Goal: Information Seeking & Learning: Learn about a topic

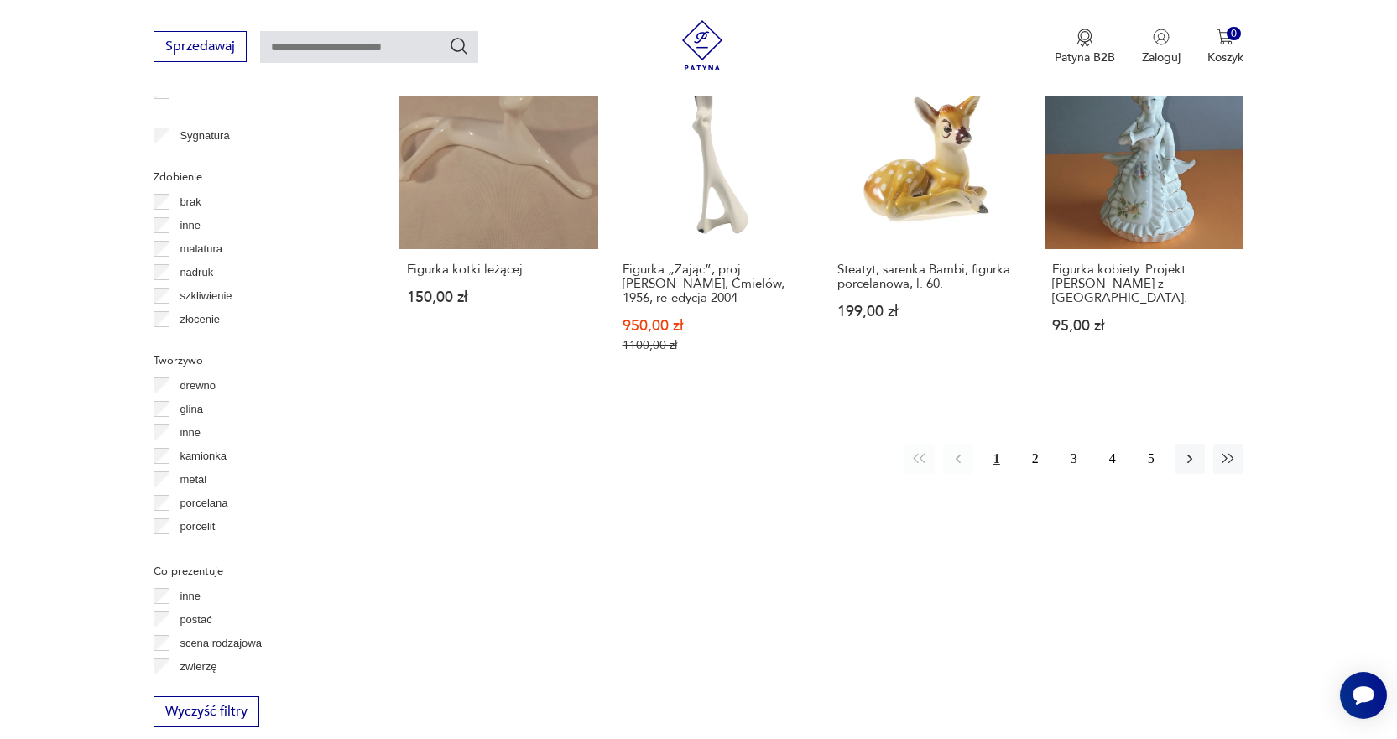
scroll to position [1780, 0]
click at [1042, 442] on button "2" at bounding box center [1035, 457] width 30 height 30
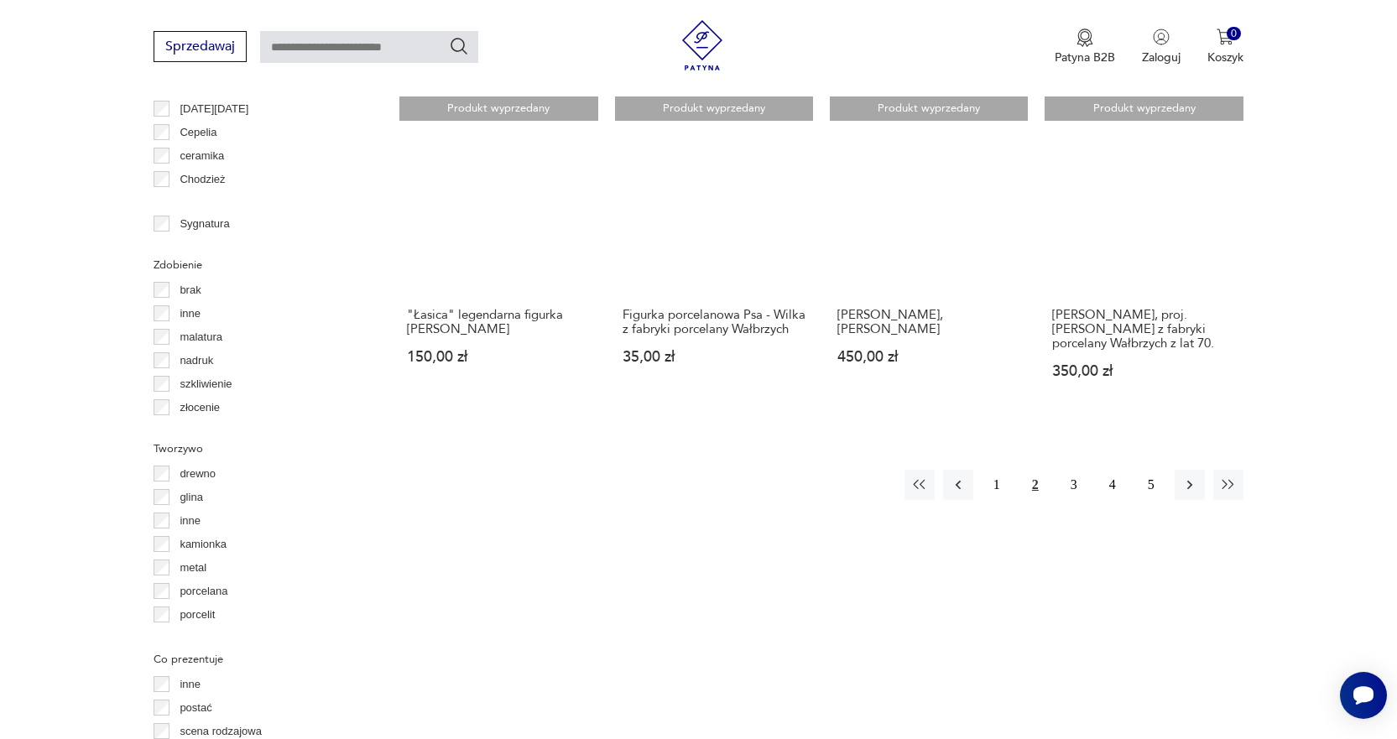
scroll to position [1608, 0]
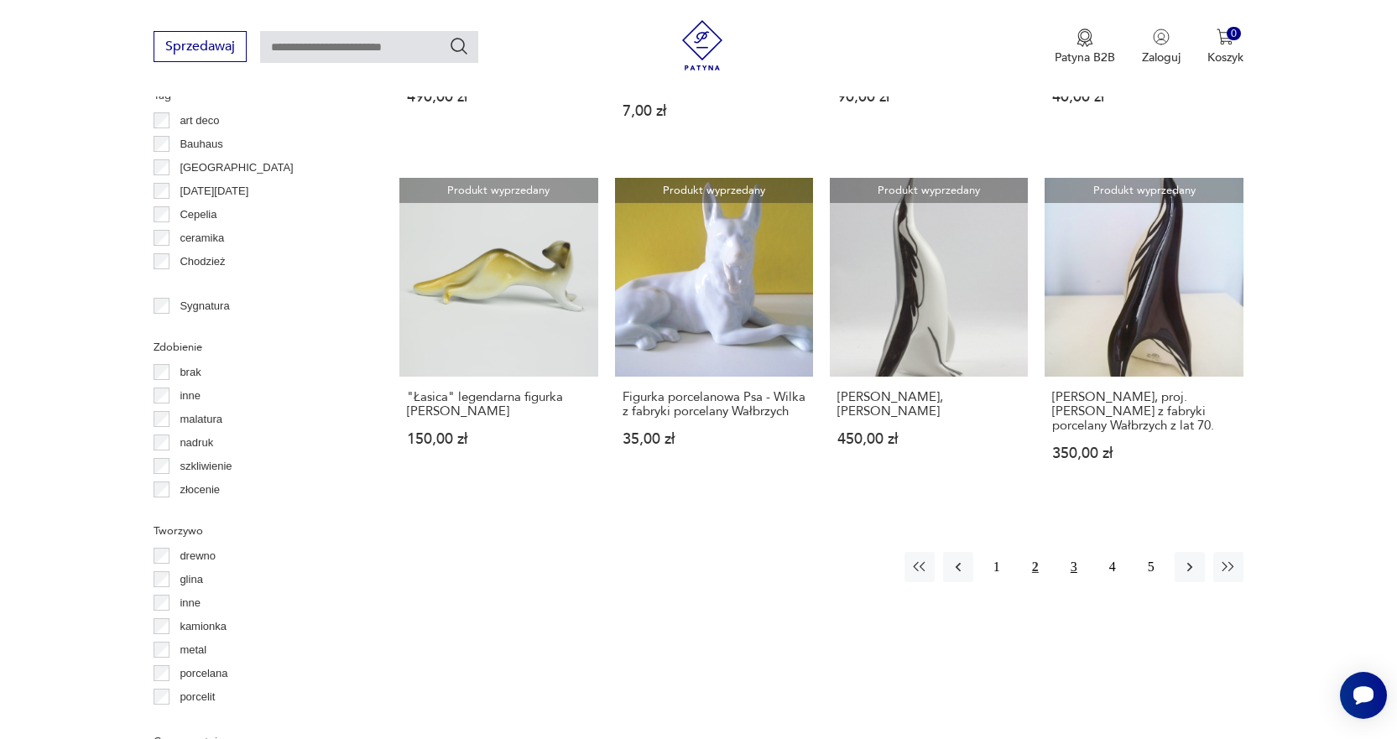
click at [1072, 571] on button "3" at bounding box center [1074, 567] width 30 height 30
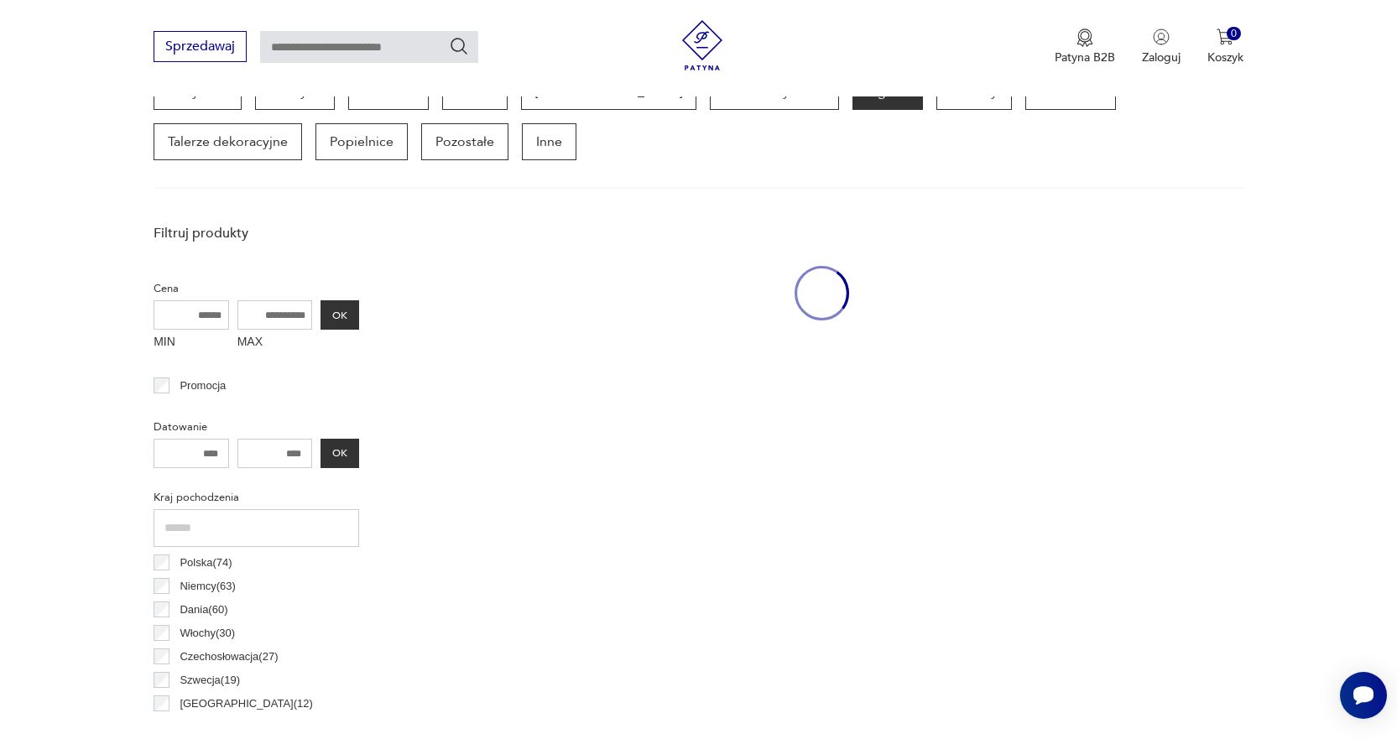
scroll to position [446, 0]
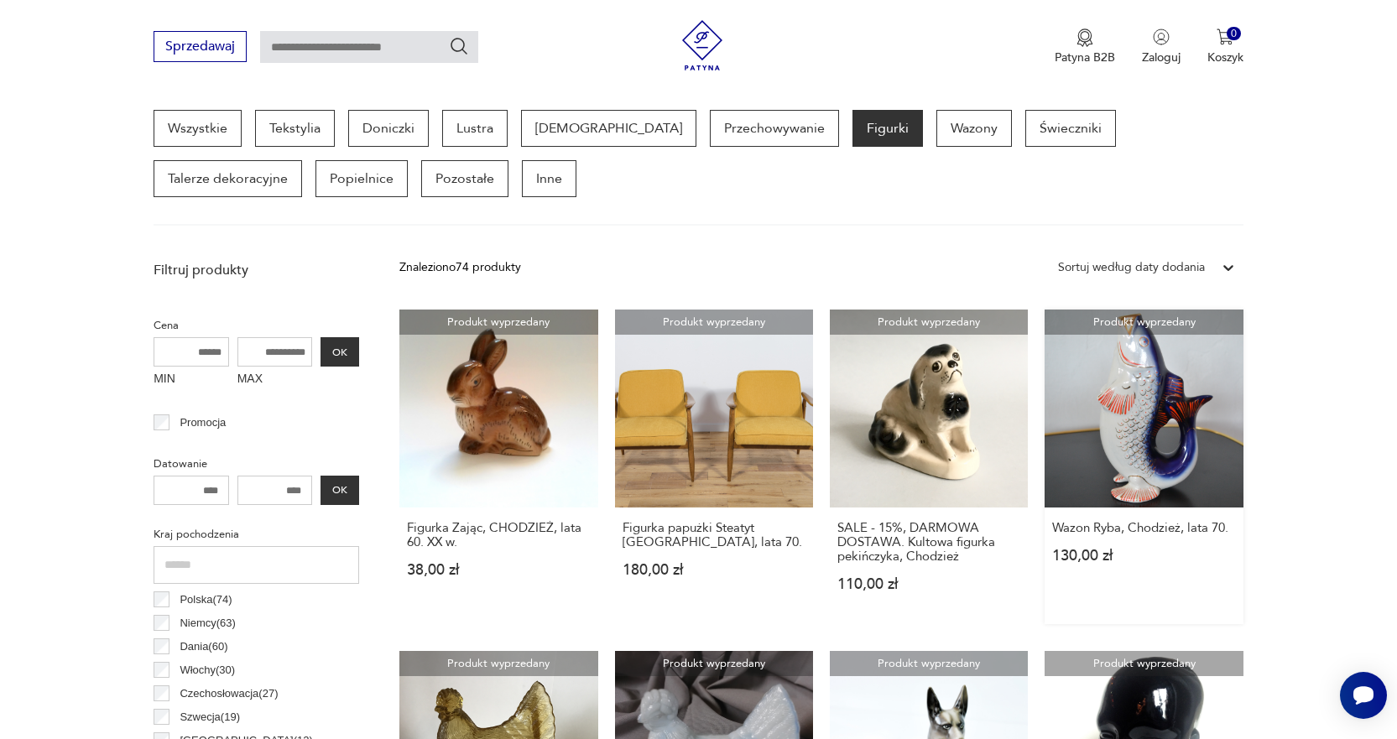
click at [1126, 448] on link "Produkt wyprzedany Wazon Ryba, Chodzież, lata 70. 130,00 zł" at bounding box center [1144, 467] width 198 height 315
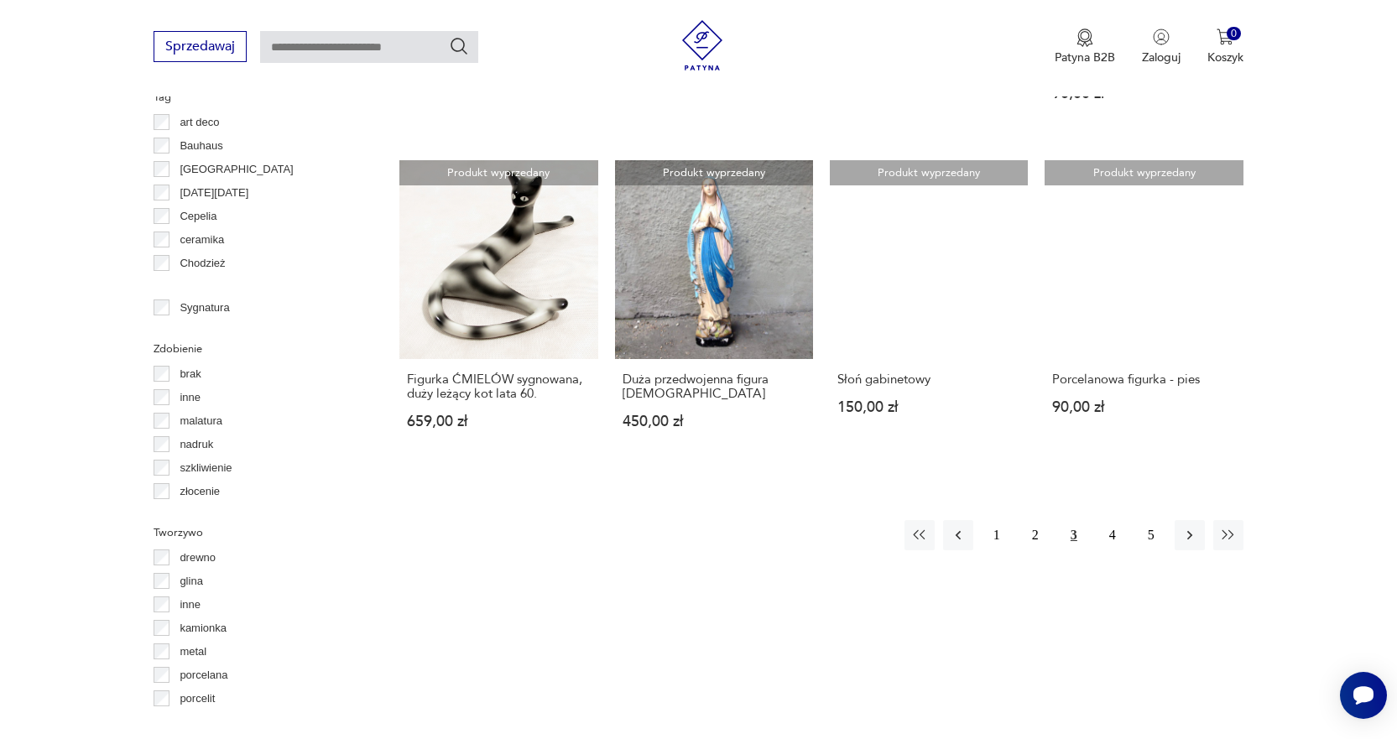
scroll to position [1788, 0]
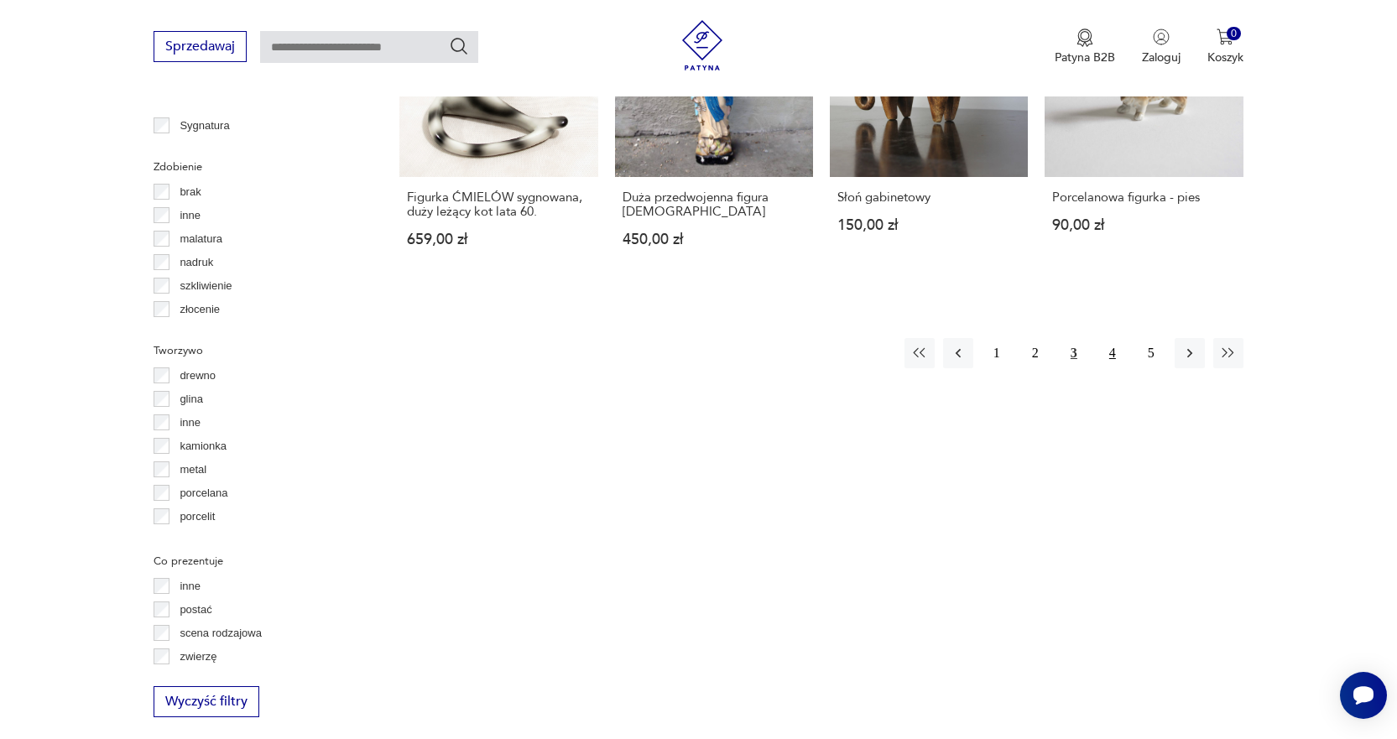
click at [1109, 357] on button "4" at bounding box center [1113, 353] width 30 height 30
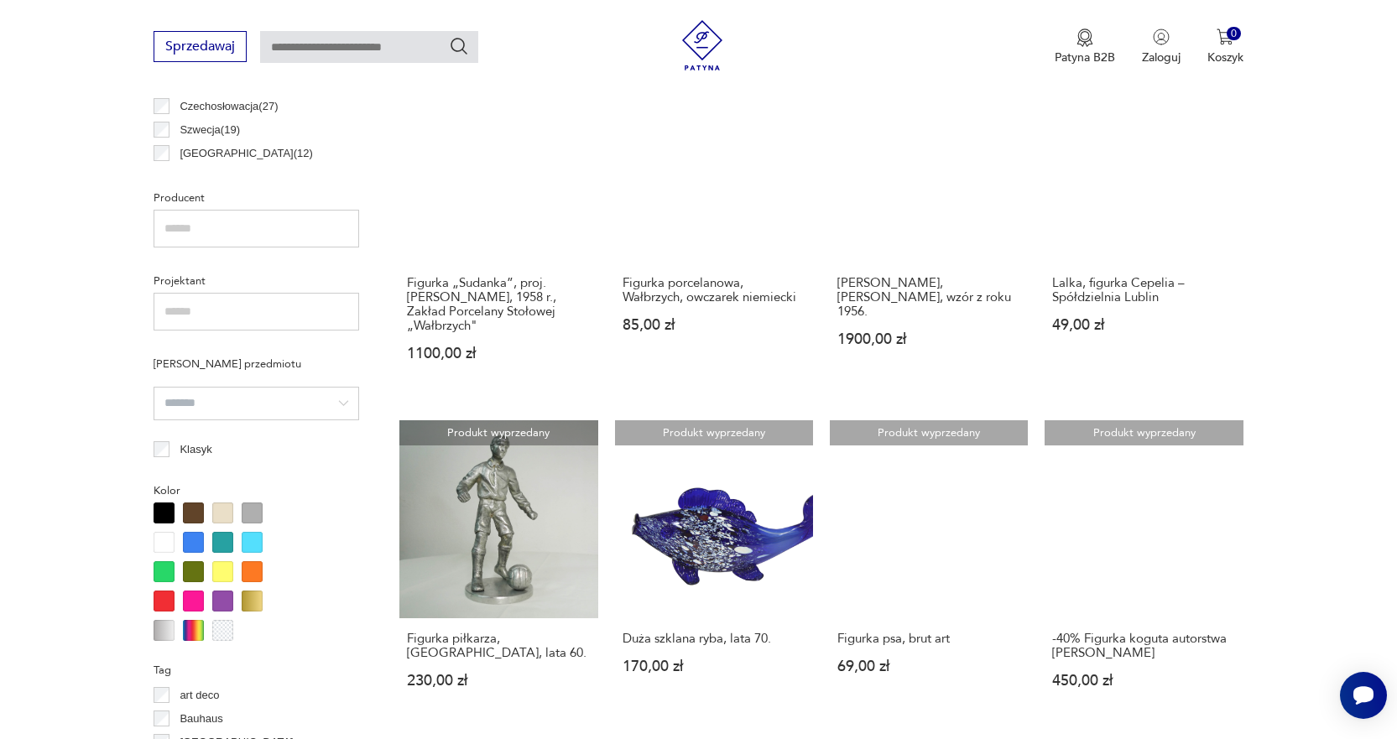
scroll to position [1620, 0]
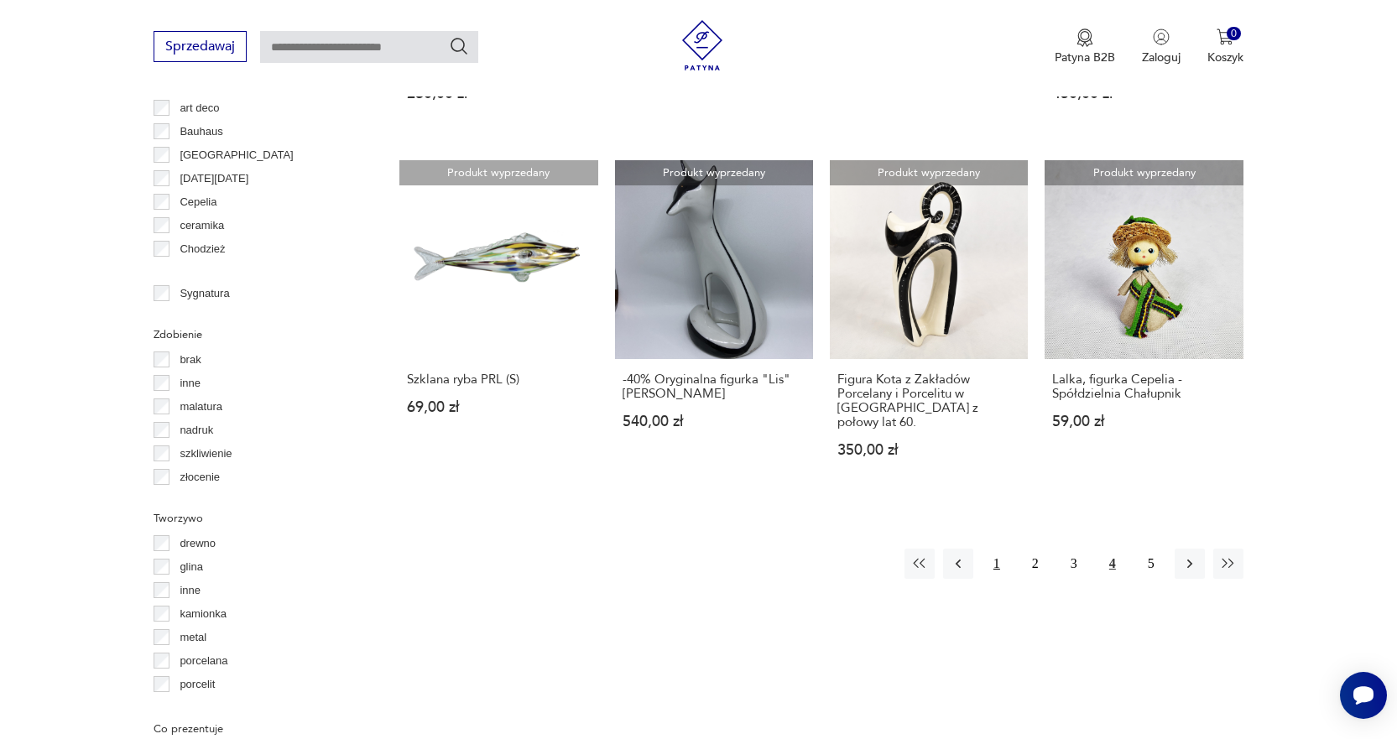
click at [994, 549] on button "1" at bounding box center [997, 564] width 30 height 30
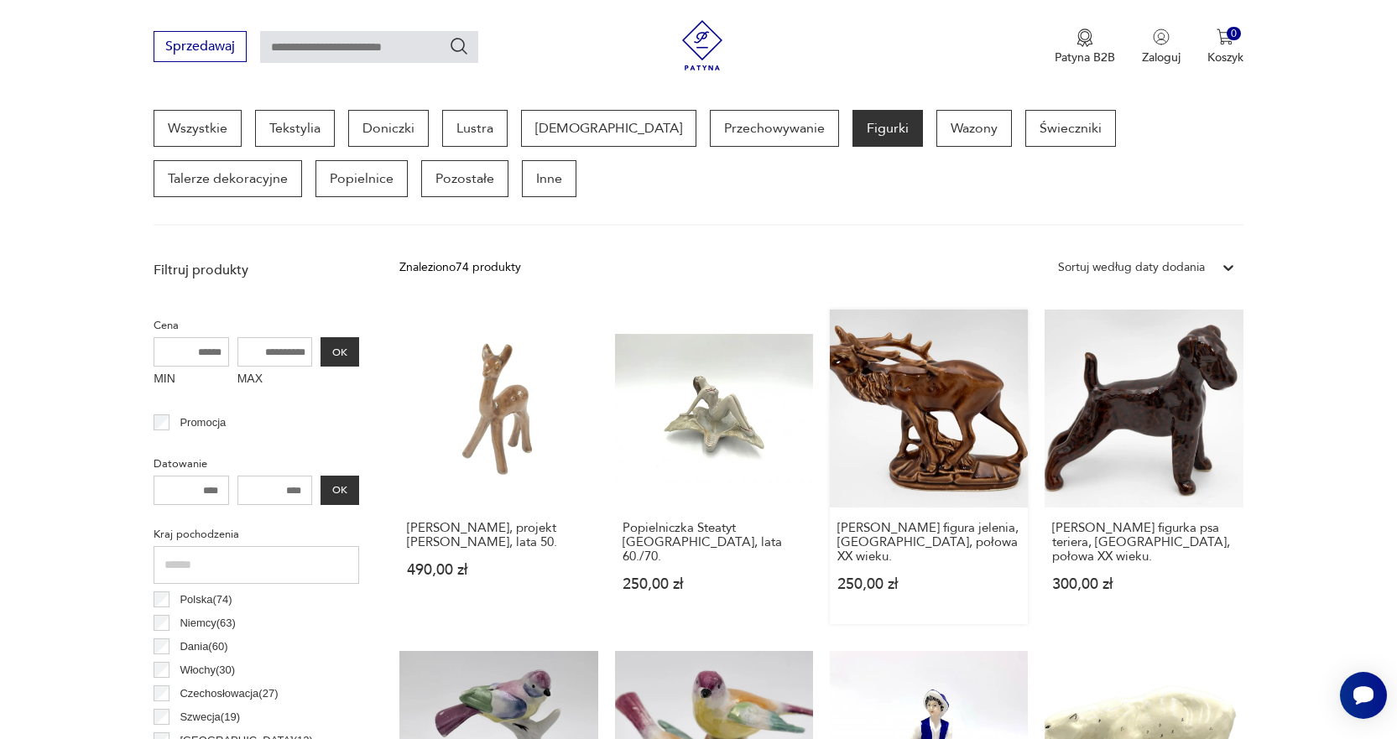
scroll to position [697, 0]
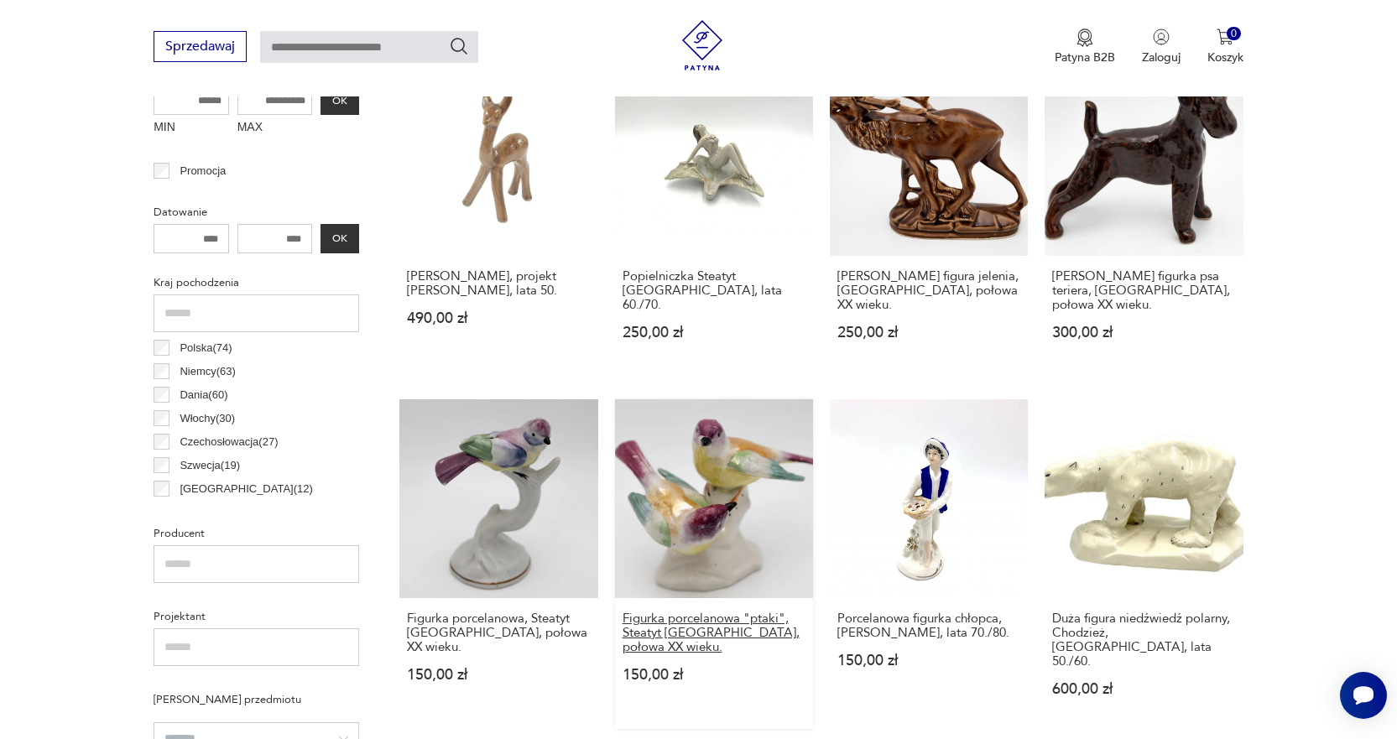
click at [715, 623] on h3 "Figurka porcelanowa "ptaki", Steatyt [GEOGRAPHIC_DATA], połowa XX wieku." at bounding box center [714, 633] width 183 height 43
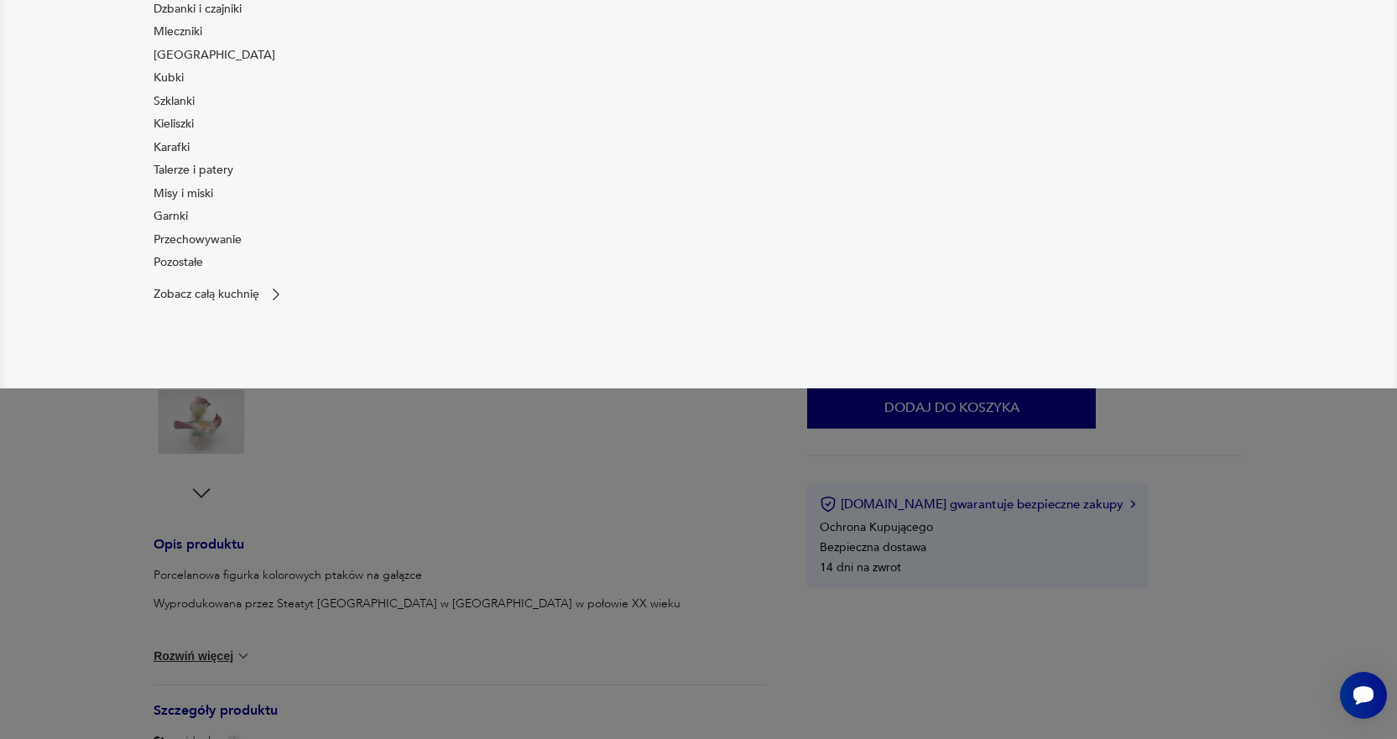
scroll to position [587, 0]
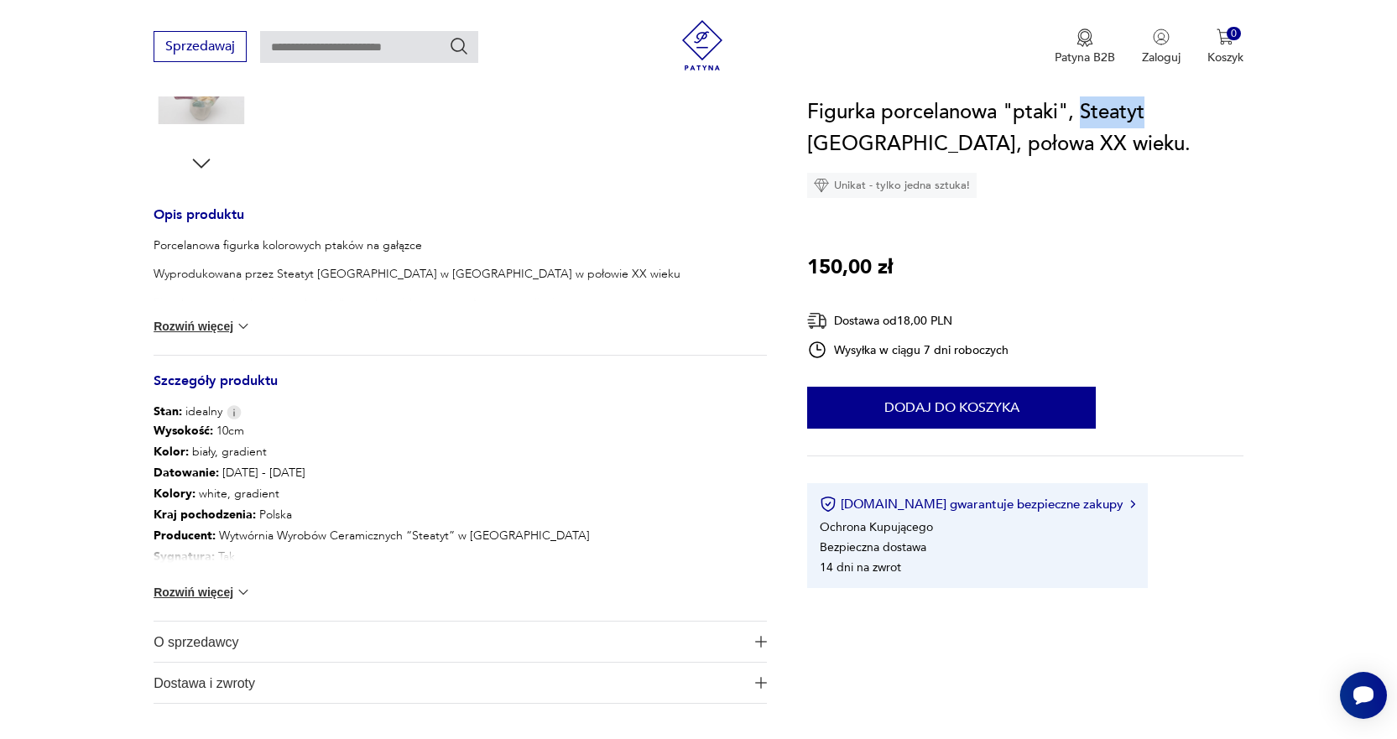
drag, startPoint x: 1081, startPoint y: 110, endPoint x: 1144, endPoint y: 109, distance: 62.9
click at [1144, 109] on h1 "Figurka porcelanowa "ptaki", Steatyt [GEOGRAPHIC_DATA], połowa XX wieku." at bounding box center [1025, 129] width 436 height 64
copy h1 "Steatyt"
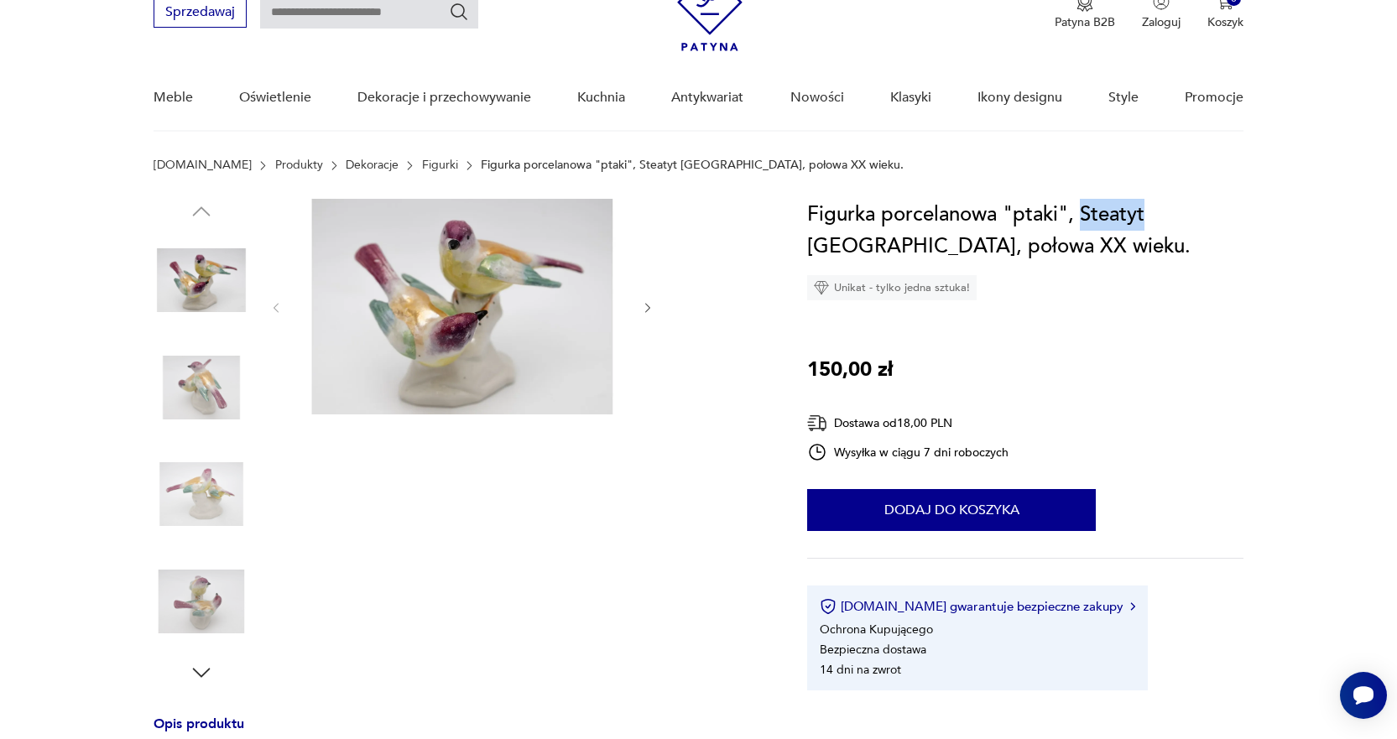
scroll to position [0, 0]
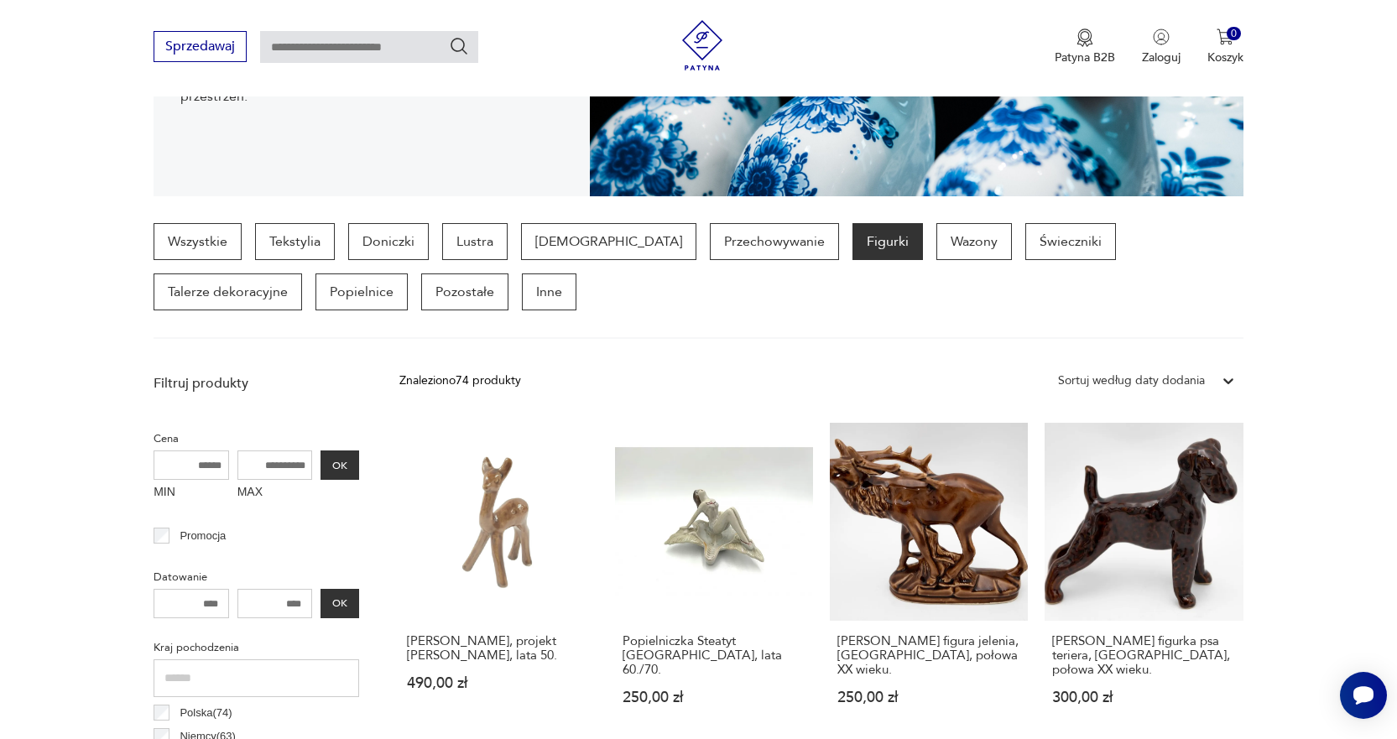
scroll to position [362, 0]
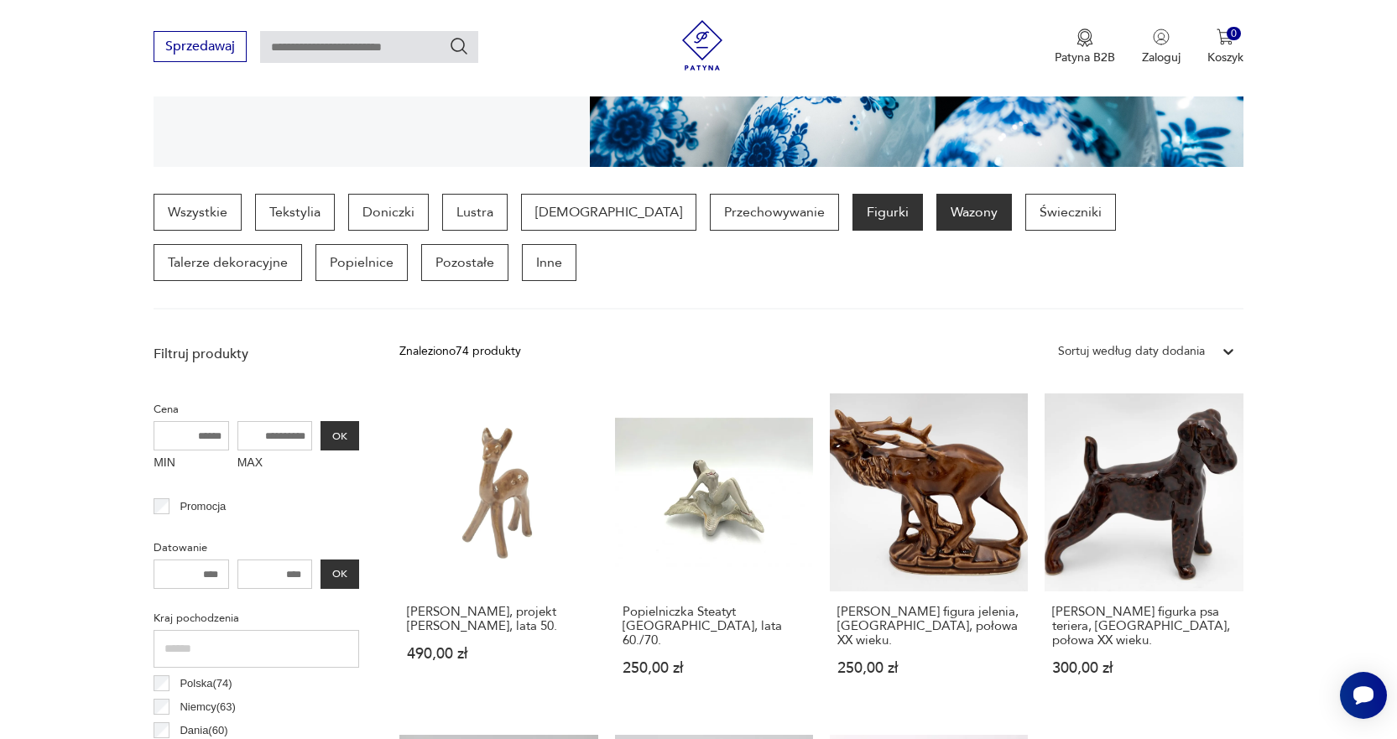
click at [936, 213] on p "Wazony" at bounding box center [974, 212] width 76 height 37
